Goal: Task Accomplishment & Management: Use online tool/utility

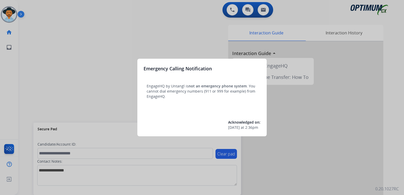
click at [175, 46] on div at bounding box center [202, 97] width 404 height 195
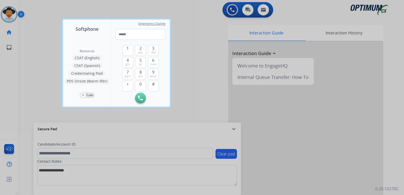
click at [191, 69] on div at bounding box center [202, 97] width 404 height 195
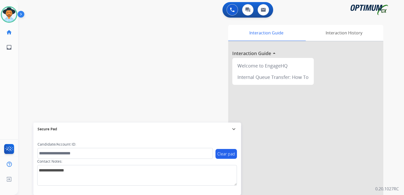
drag, startPoint x: 11, startPoint y: 14, endPoint x: 24, endPoint y: 13, distance: 13.2
click at [11, 14] on img at bounding box center [9, 14] width 14 height 14
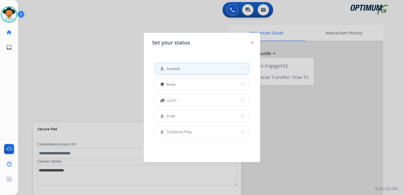
click at [94, 76] on div at bounding box center [202, 97] width 404 height 195
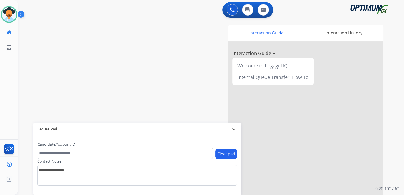
click at [236, 128] on mat-icon "expand_more" at bounding box center [234, 129] width 6 height 6
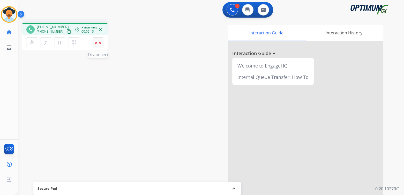
click at [99, 43] on img at bounding box center [98, 42] width 6 height 3
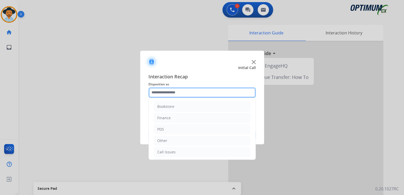
click at [170, 96] on input "text" at bounding box center [201, 92] width 107 height 10
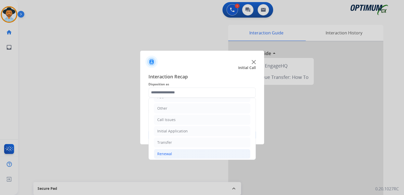
click at [167, 152] on div "Renewal" at bounding box center [164, 153] width 15 height 5
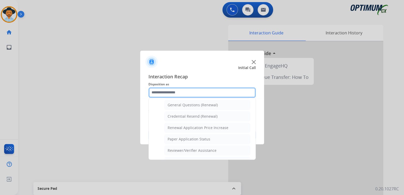
scroll to position [155, 0]
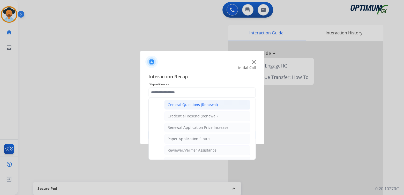
click at [184, 104] on div "General Questions (Renewal)" at bounding box center [193, 104] width 50 height 5
type input "**********"
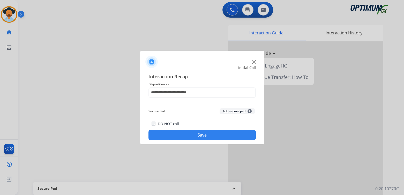
click at [219, 135] on button "Save" at bounding box center [201, 135] width 107 height 10
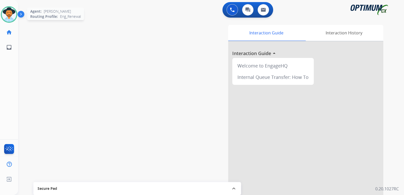
click at [7, 11] on img at bounding box center [9, 14] width 14 height 14
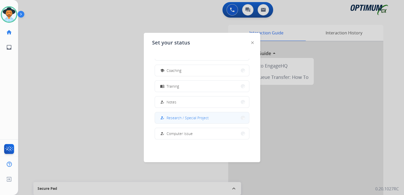
scroll to position [78, 0]
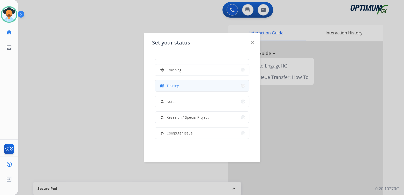
click at [174, 87] on span "Training" at bounding box center [173, 85] width 12 height 5
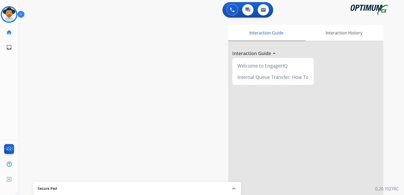
click at [390, 5] on div "0 Voice Interactions 0 Chat Interactions 0 Email Interactions" at bounding box center [207, 10] width 367 height 17
drag, startPoint x: 380, startPoint y: 0, endPoint x: 298, endPoint y: 20, distance: 84.4
click at [298, 20] on div "swap_horiz Break voice bridge close_fullscreen Connect 3-Way Call merge_type Se…" at bounding box center [205, 127] width 374 height 216
click at [12, 13] on img at bounding box center [9, 14] width 14 height 14
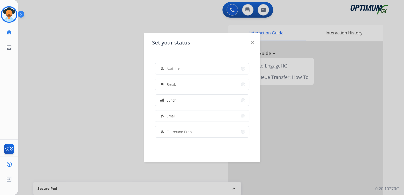
click at [178, 69] on span "Available" at bounding box center [174, 68] width 14 height 5
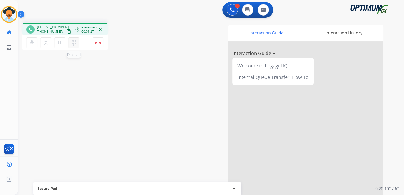
click at [75, 42] on mat-icon "dialpad" at bounding box center [74, 43] width 6 height 6
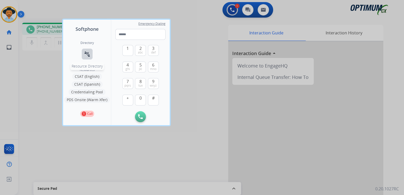
click at [86, 53] on mat-icon "connect_without_contact" at bounding box center [87, 54] width 6 height 6
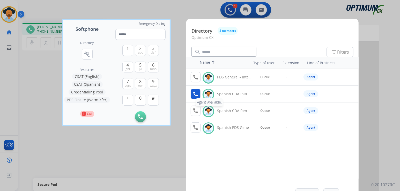
click at [197, 95] on mat-icon "call" at bounding box center [195, 94] width 6 height 6
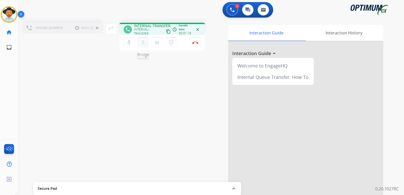
click at [144, 43] on mat-icon "merge_type" at bounding box center [143, 43] width 6 height 6
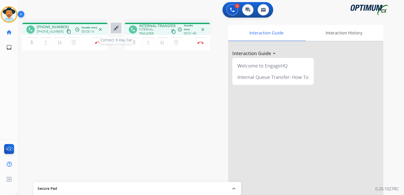
click at [116, 27] on mat-icon "close_fullscreen" at bounding box center [116, 28] width 6 height 6
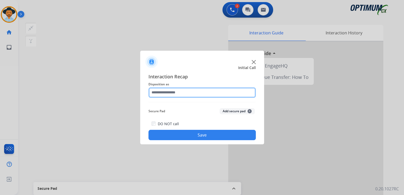
click at [186, 92] on input "text" at bounding box center [201, 92] width 107 height 10
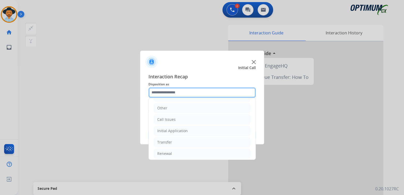
scroll to position [34, 0]
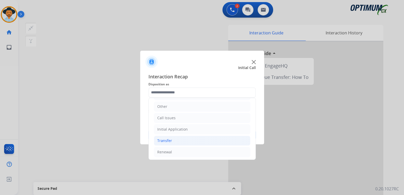
click at [182, 141] on li "Transfer" at bounding box center [202, 141] width 96 height 10
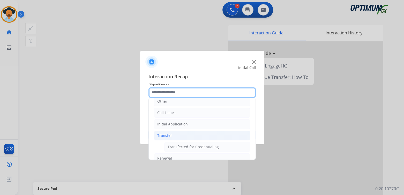
scroll to position [46, 0]
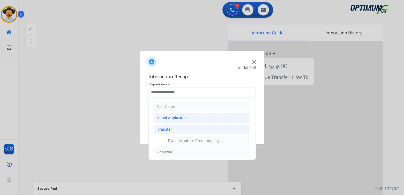
click at [176, 115] on div "Initial Application" at bounding box center [172, 117] width 31 height 5
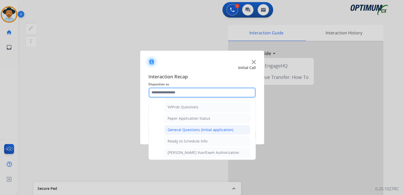
scroll to position [278, 0]
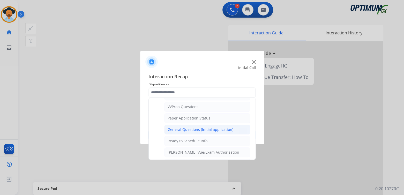
click at [183, 127] on div "General Questions (Initial application)" at bounding box center [201, 129] width 66 height 5
type input "**********"
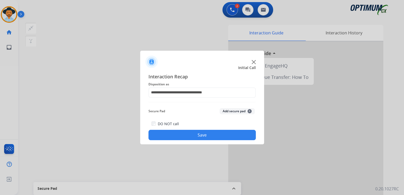
click at [218, 133] on button "Save" at bounding box center [201, 135] width 107 height 10
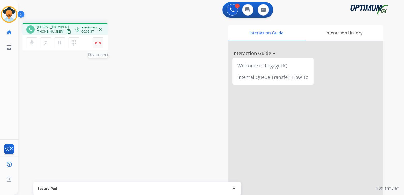
click at [99, 44] on img at bounding box center [98, 42] width 6 height 3
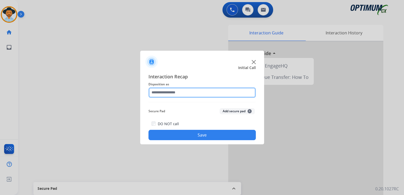
click at [186, 93] on input "text" at bounding box center [201, 92] width 107 height 10
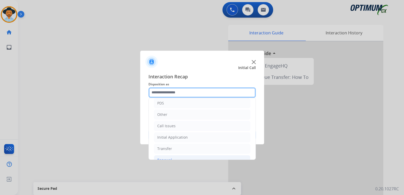
scroll to position [34, 0]
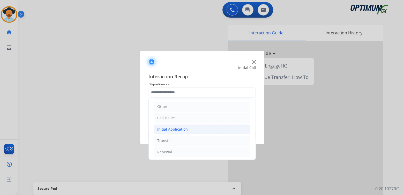
click at [181, 129] on div "Initial Application" at bounding box center [172, 129] width 31 height 5
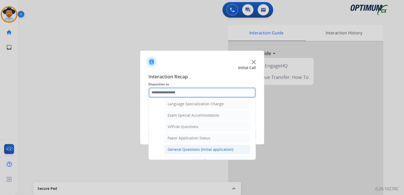
scroll to position [258, 0]
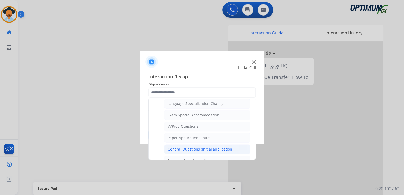
click at [188, 147] on div "General Questions (Initial application)" at bounding box center [201, 149] width 66 height 5
type input "**********"
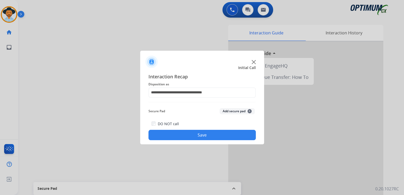
click at [214, 138] on button "Save" at bounding box center [201, 135] width 107 height 10
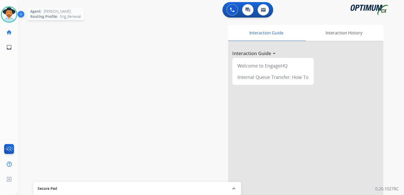
click at [11, 10] on img at bounding box center [9, 14] width 14 height 14
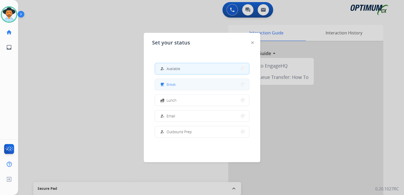
click at [186, 86] on button "free_breakfast Break" at bounding box center [202, 84] width 94 height 11
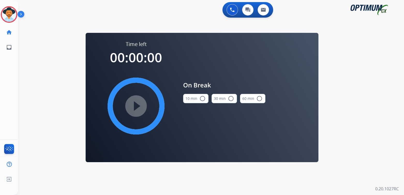
click at [201, 96] on mat-icon "radio_button_unchecked" at bounding box center [202, 98] width 6 height 6
click at [138, 103] on mat-icon "play_circle_filled" at bounding box center [136, 106] width 6 height 6
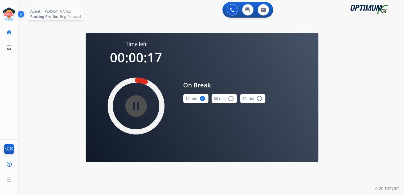
drag, startPoint x: 12, startPoint y: 11, endPoint x: 13, endPoint y: 14, distance: 2.9
click at [12, 12] on icon at bounding box center [9, 14] width 17 height 17
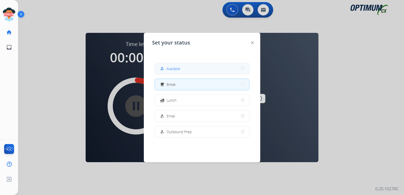
click at [184, 68] on button "how_to_reg Available" at bounding box center [202, 68] width 94 height 11
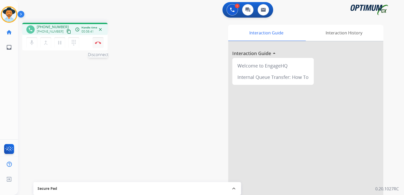
click at [99, 40] on button "Disconnect" at bounding box center [98, 42] width 11 height 11
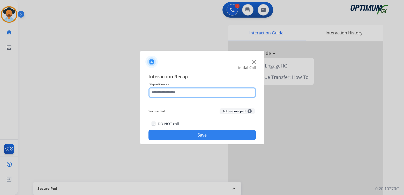
click at [183, 94] on input "text" at bounding box center [201, 92] width 107 height 10
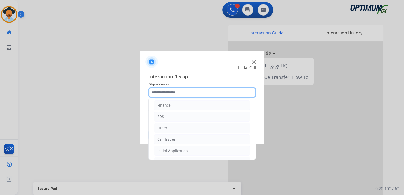
scroll to position [34, 0]
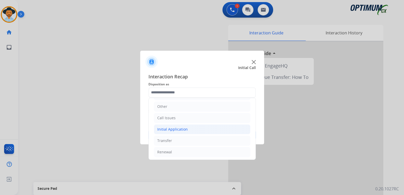
click at [187, 129] on li "Initial Application" at bounding box center [202, 129] width 96 height 10
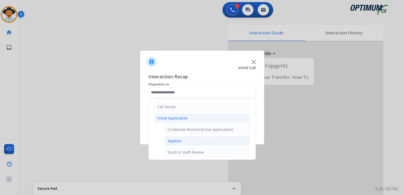
scroll to position [44, 0]
click at [172, 138] on li "Appeals" at bounding box center [207, 142] width 86 height 10
type input "*******"
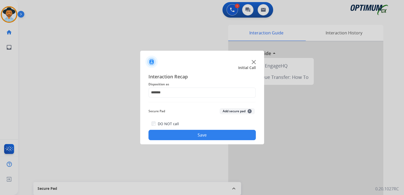
click at [210, 136] on button "Save" at bounding box center [201, 135] width 107 height 10
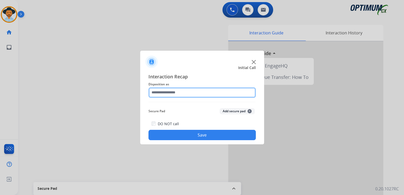
click at [180, 92] on input "text" at bounding box center [201, 92] width 107 height 10
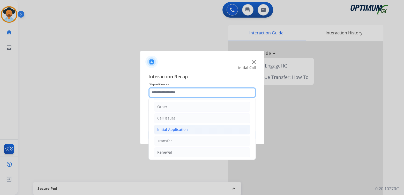
scroll to position [34, 0]
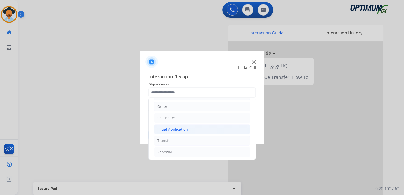
click at [178, 128] on div "Initial Application" at bounding box center [172, 129] width 31 height 5
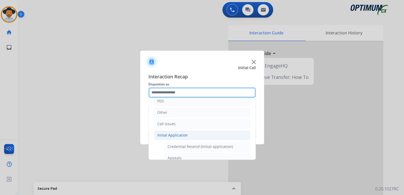
scroll to position [0, 0]
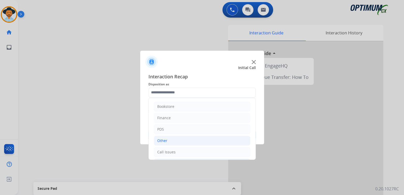
click at [191, 139] on li "Other" at bounding box center [202, 141] width 96 height 10
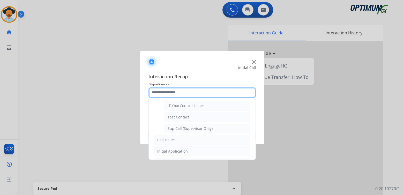
scroll to position [124, 0]
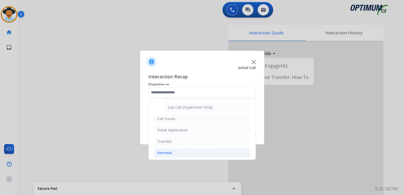
click at [165, 150] on div "Renewal" at bounding box center [164, 152] width 15 height 5
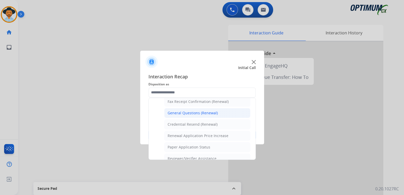
scroll to position [0, 0]
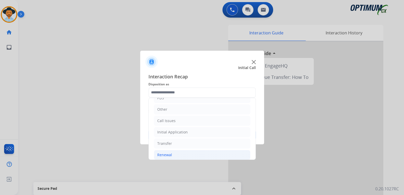
type input "**********"
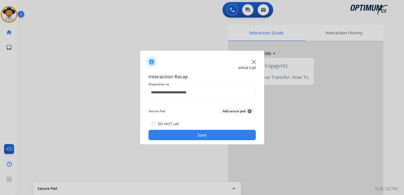
drag, startPoint x: 200, startPoint y: 136, endPoint x: 337, endPoint y: 134, distance: 137.1
click at [201, 136] on button "Save" at bounding box center [201, 135] width 107 height 10
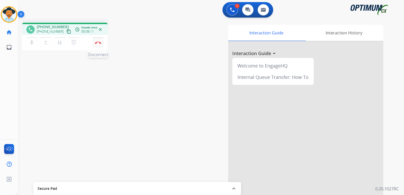
click at [99, 43] on img at bounding box center [98, 42] width 6 height 3
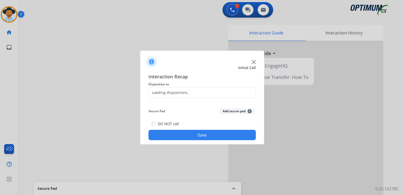
click at [180, 92] on div "Loading dispositions..." at bounding box center [170, 92] width 42 height 5
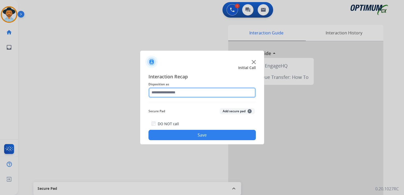
click at [181, 94] on input "text" at bounding box center [201, 92] width 107 height 10
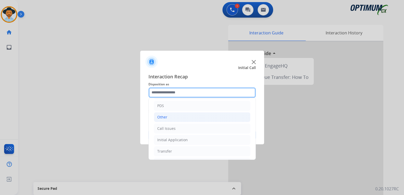
scroll to position [24, 0]
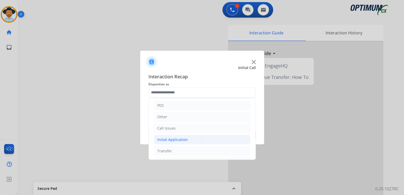
click at [180, 141] on div "Initial Application" at bounding box center [172, 139] width 31 height 5
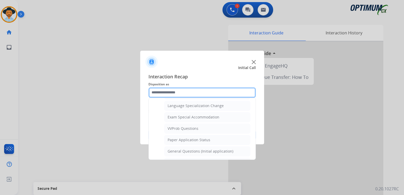
scroll to position [256, 0]
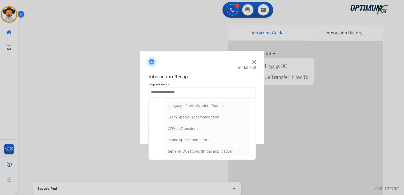
drag, startPoint x: 189, startPoint y: 148, endPoint x: 194, endPoint y: 147, distance: 5.2
click at [189, 149] on div "General Questions (Initial application)" at bounding box center [201, 151] width 66 height 5
type input "**********"
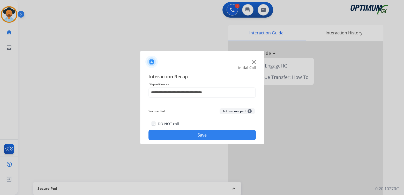
click at [211, 134] on button "Save" at bounding box center [201, 135] width 107 height 10
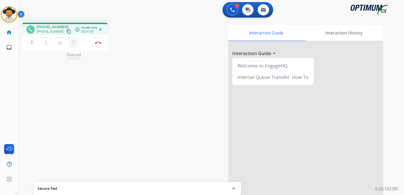
click at [74, 42] on mat-icon "dialpad" at bounding box center [74, 43] width 6 height 6
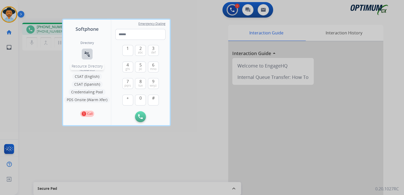
click at [89, 53] on mat-icon "connect_without_contact" at bounding box center [87, 54] width 6 height 6
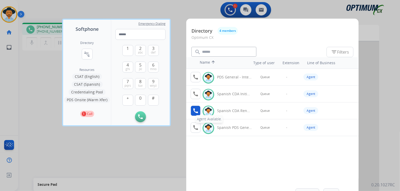
click at [195, 108] on mat-icon "call" at bounding box center [195, 111] width 6 height 6
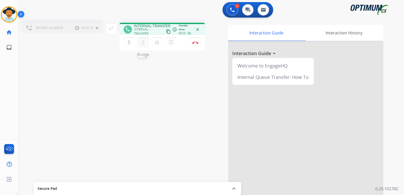
click at [143, 42] on mat-icon "merge_type" at bounding box center [143, 43] width 6 height 6
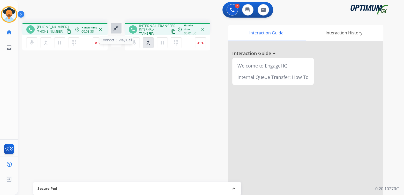
click at [116, 27] on mat-icon "close_fullscreen" at bounding box center [116, 28] width 6 height 6
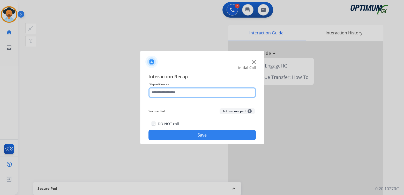
click at [182, 94] on input "text" at bounding box center [201, 92] width 107 height 10
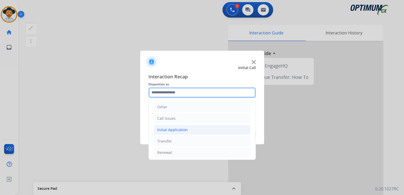
scroll to position [34, 0]
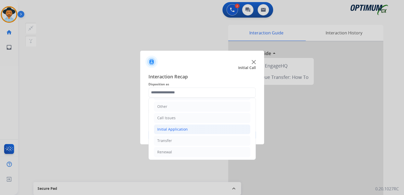
click at [183, 129] on div "Initial Application" at bounding box center [172, 129] width 31 height 5
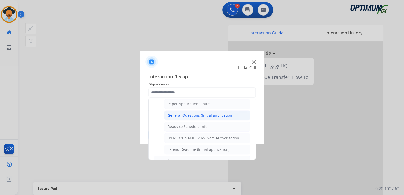
scroll to position [292, 0]
click at [183, 113] on div "General Questions (Initial application)" at bounding box center [201, 115] width 66 height 5
type input "**********"
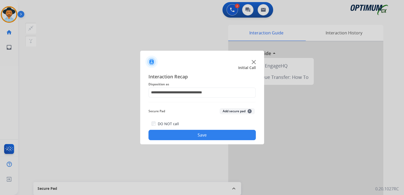
click at [222, 133] on button "Save" at bounding box center [201, 135] width 107 height 10
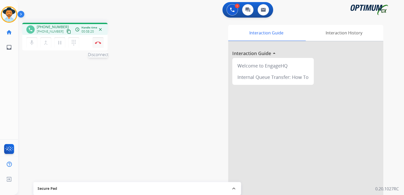
click at [99, 43] on img at bounding box center [98, 42] width 6 height 3
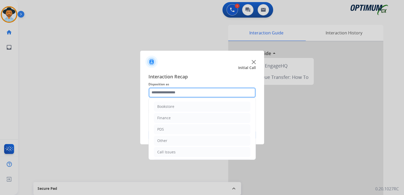
click at [170, 93] on input "text" at bounding box center [201, 92] width 107 height 10
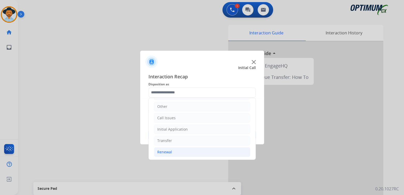
click at [167, 150] on div "Renewal" at bounding box center [164, 152] width 15 height 5
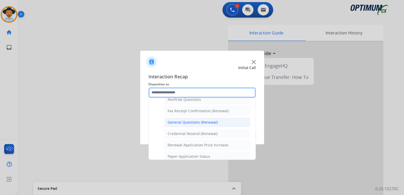
scroll to position [138, 0]
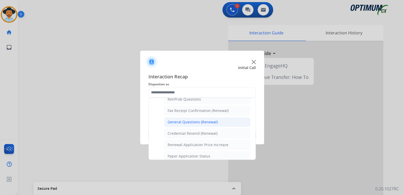
click at [183, 120] on div "General Questions (Renewal)" at bounding box center [193, 121] width 50 height 5
type input "**********"
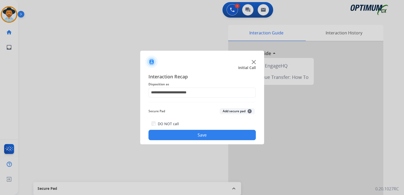
drag, startPoint x: 203, startPoint y: 134, endPoint x: 223, endPoint y: 143, distance: 22.1
click at [208, 139] on button "Save" at bounding box center [201, 135] width 107 height 10
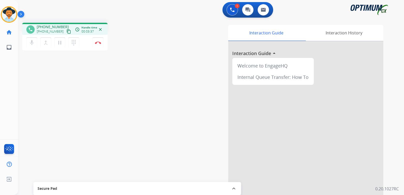
drag, startPoint x: 100, startPoint y: 43, endPoint x: 105, endPoint y: 42, distance: 5.9
click at [100, 43] on img at bounding box center [98, 42] width 6 height 3
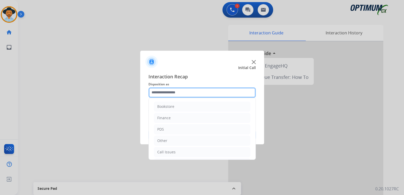
click at [184, 89] on input "text" at bounding box center [201, 92] width 107 height 10
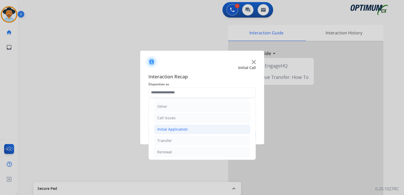
click at [180, 129] on div "Initial Application" at bounding box center [172, 129] width 31 height 5
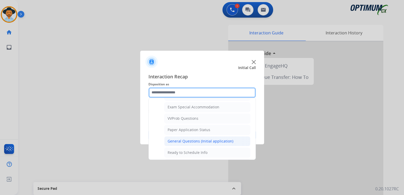
scroll to position [267, 0]
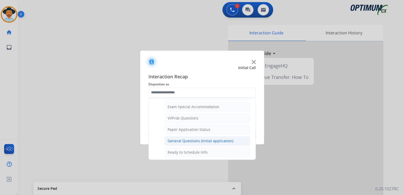
click at [188, 138] on div "General Questions (Initial application)" at bounding box center [201, 140] width 66 height 5
type input "**********"
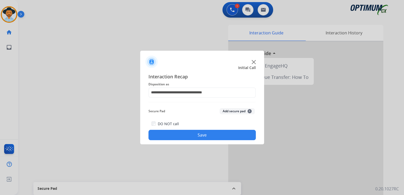
click at [210, 133] on button "Save" at bounding box center [201, 135] width 107 height 10
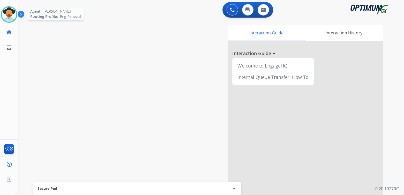
click at [8, 16] on img at bounding box center [9, 14] width 14 height 14
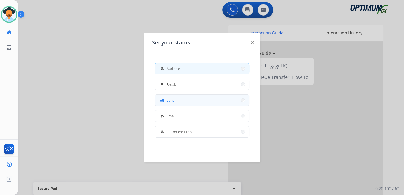
click at [181, 100] on button "fastfood Lunch" at bounding box center [202, 100] width 94 height 11
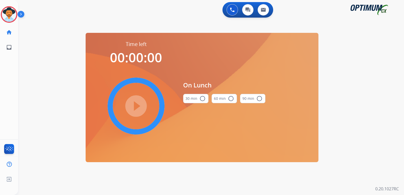
click at [200, 98] on mat-icon "radio_button_unchecked" at bounding box center [202, 98] width 6 height 6
click at [139, 104] on mat-icon "play_circle_filled" at bounding box center [136, 106] width 6 height 6
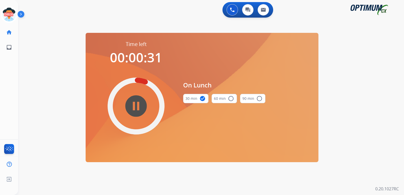
drag, startPoint x: 19, startPoint y: 8, endPoint x: 41, endPoint y: 19, distance: 25.2
click at [18, 9] on div "0 Voice Interactions 0 Chat Interactions 0 Email Interactions" at bounding box center [205, 10] width 374 height 17
click at [16, 16] on icon at bounding box center [9, 14] width 17 height 17
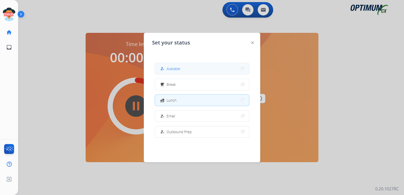
click at [180, 67] on span "Available" at bounding box center [174, 68] width 14 height 5
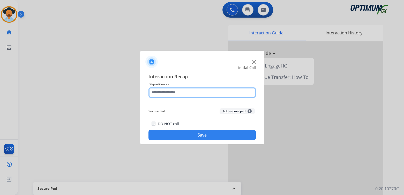
drag, startPoint x: 173, startPoint y: 97, endPoint x: 181, endPoint y: 89, distance: 10.6
click at [177, 93] on input "text" at bounding box center [201, 92] width 107 height 10
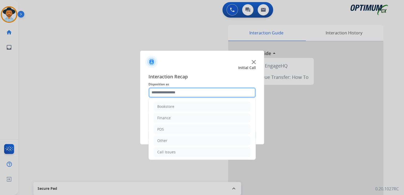
click at [181, 91] on input "text" at bounding box center [201, 92] width 107 height 10
click at [181, 92] on input "text" at bounding box center [201, 92] width 107 height 10
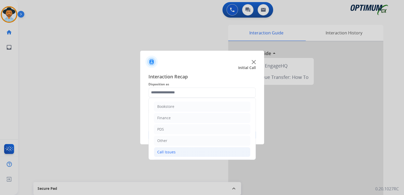
click at [178, 153] on li "Call Issues" at bounding box center [202, 152] width 96 height 10
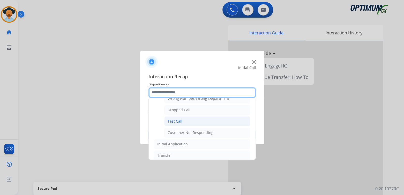
scroll to position [77, 0]
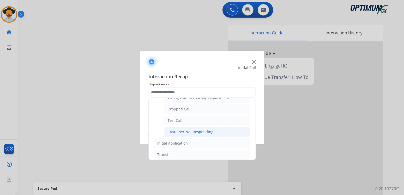
click at [191, 130] on div "Customer Not Responding" at bounding box center [191, 131] width 46 height 5
type input "**********"
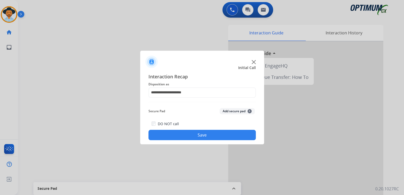
click at [204, 136] on button "Save" at bounding box center [201, 135] width 107 height 10
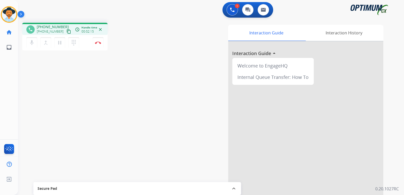
drag, startPoint x: 402, startPoint y: 141, endPoint x: 212, endPoint y: 103, distance: 194.2
click at [332, 137] on div at bounding box center [305, 137] width 155 height 193
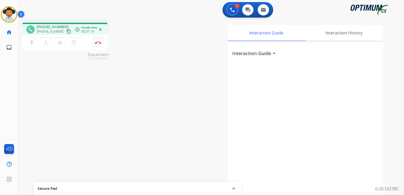
click at [97, 43] on img at bounding box center [98, 42] width 6 height 3
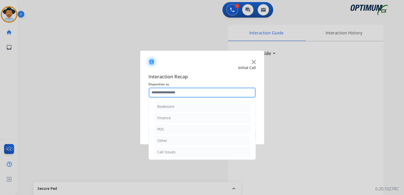
click at [172, 93] on input "text" at bounding box center [201, 92] width 107 height 10
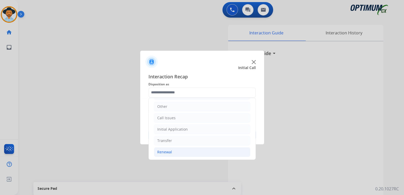
click at [168, 153] on div "Renewal" at bounding box center [164, 152] width 15 height 5
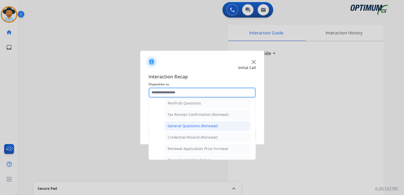
scroll to position [131, 0]
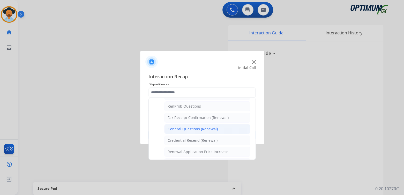
click at [189, 124] on li "General Questions (Renewal)" at bounding box center [207, 129] width 86 height 10
type input "**********"
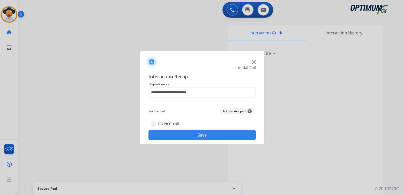
click at [204, 132] on button "Save" at bounding box center [201, 135] width 107 height 10
